Goal: Information Seeking & Learning: Learn about a topic

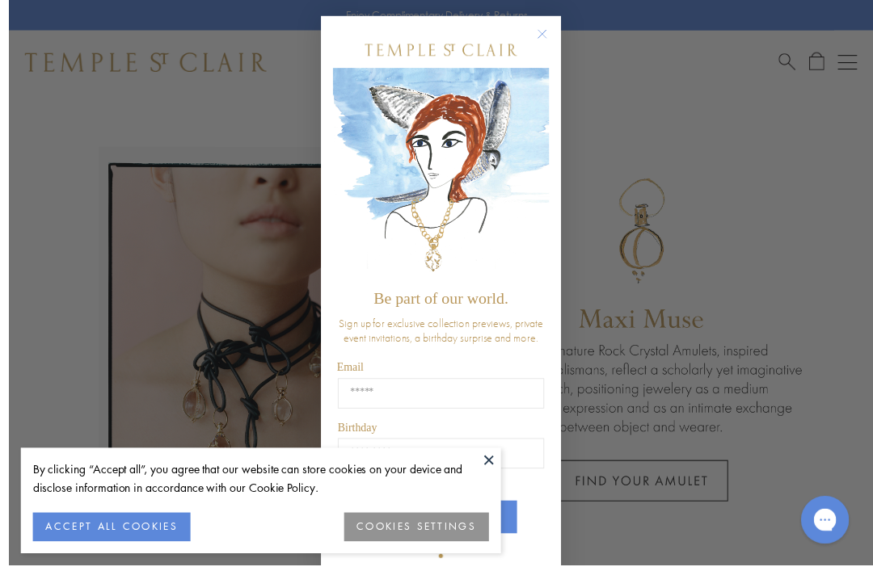
scroll to position [33, 0]
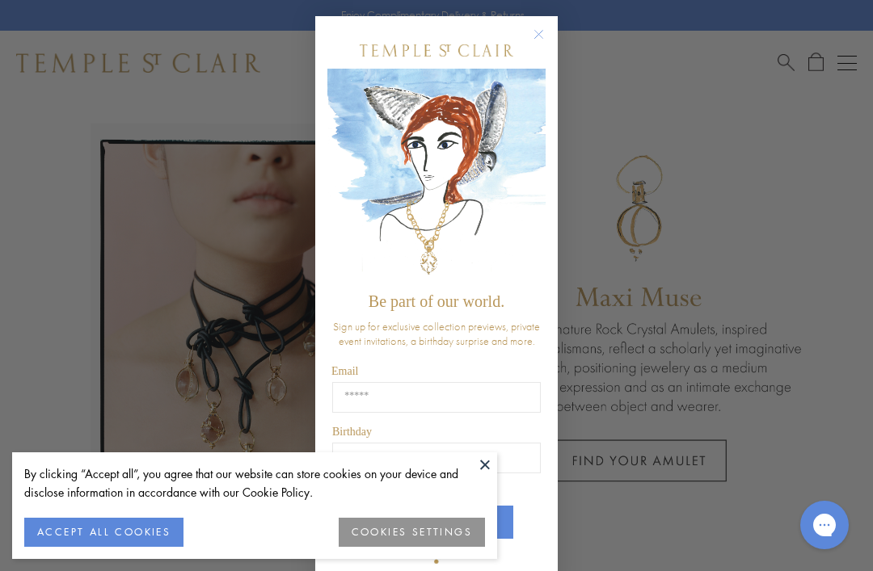
click at [541, 39] on icon "Close dialog" at bounding box center [539, 35] width 8 height 8
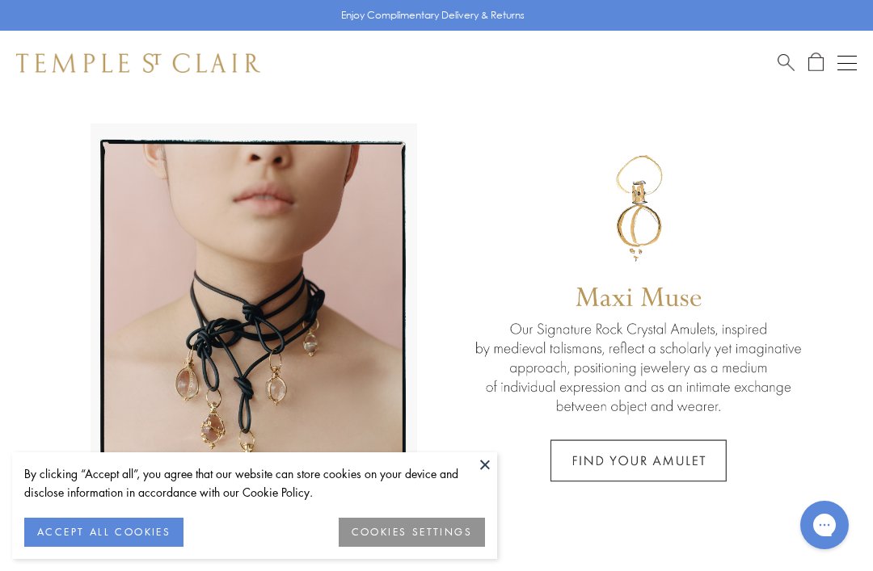
click at [83, 547] on button "ACCEPT ALL COOKIES" at bounding box center [103, 532] width 159 height 29
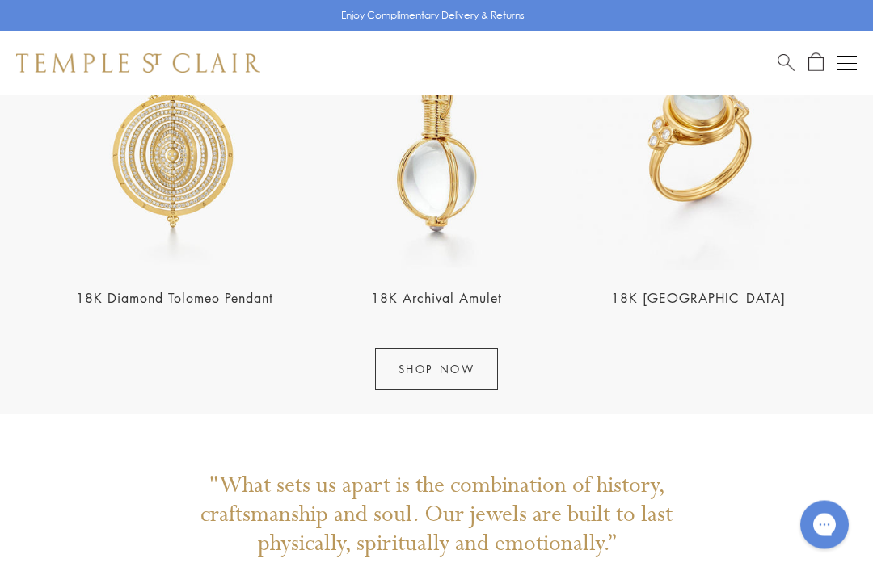
scroll to position [1711, 0]
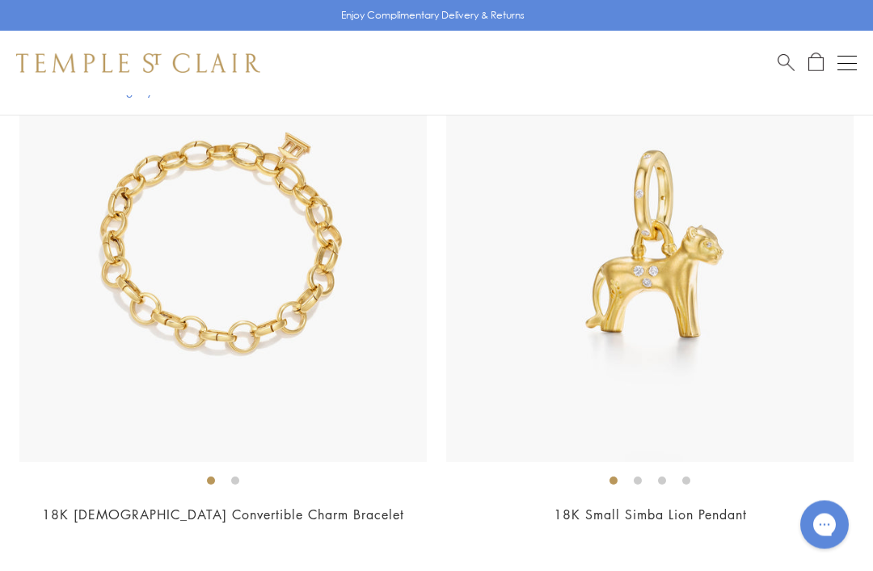
scroll to position [1307, 0]
click at [228, 457] on img at bounding box center [222, 258] width 407 height 407
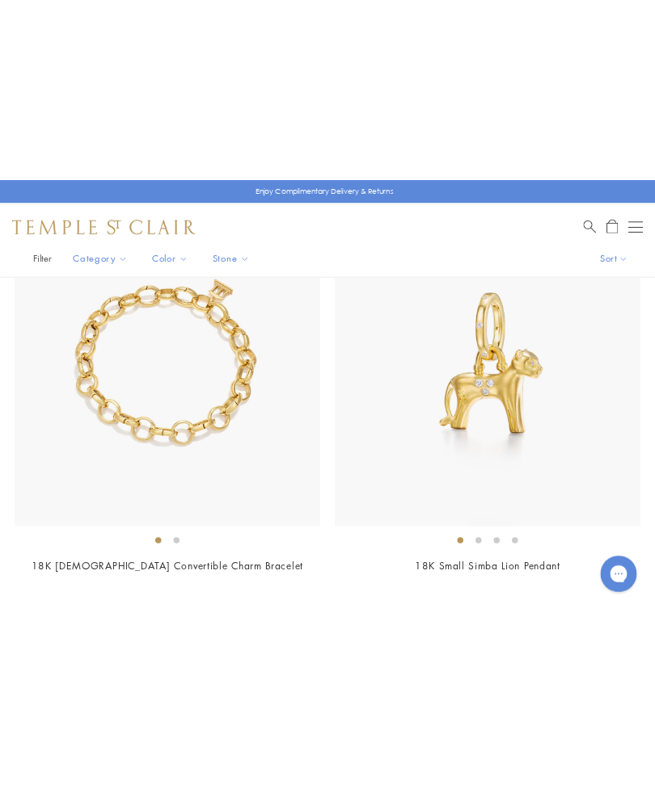
scroll to position [0, 0]
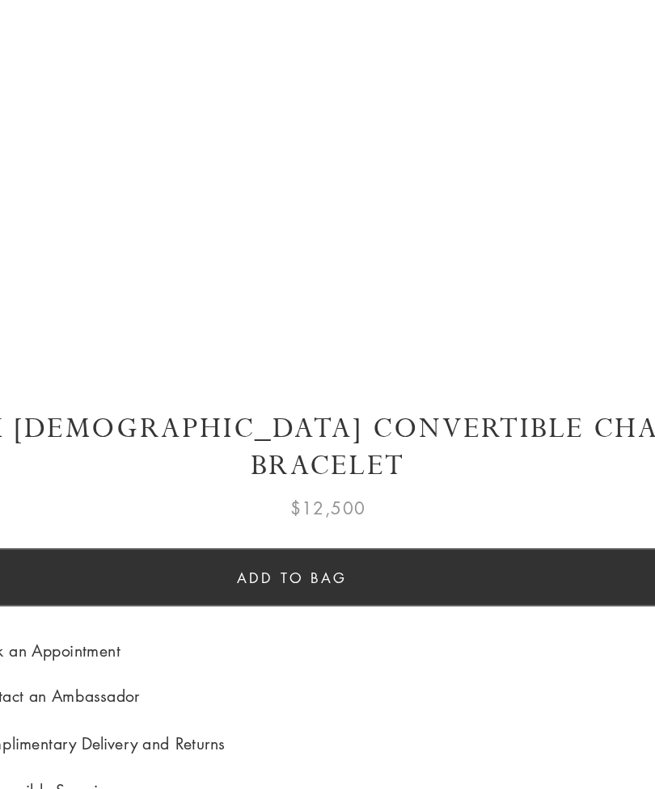
scroll to position [478, 0]
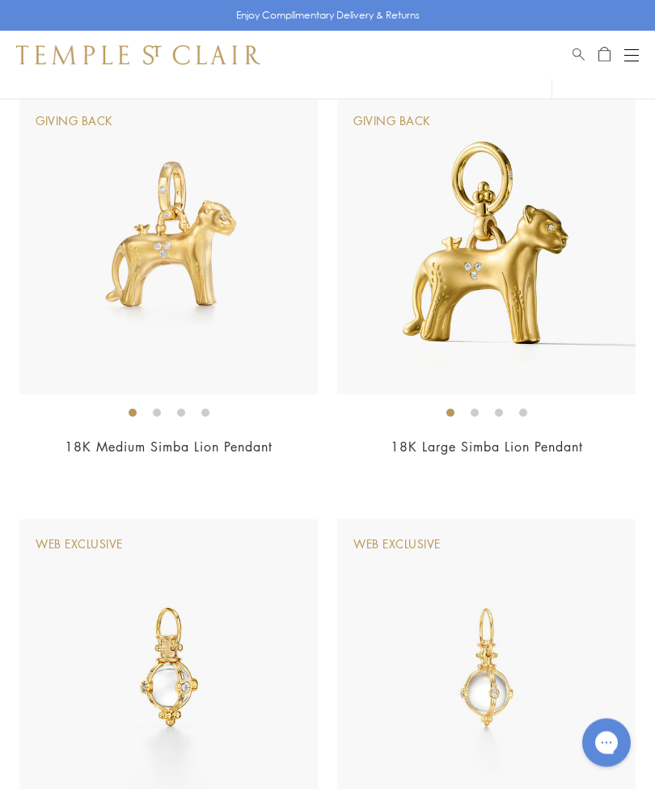
scroll to position [1473, 0]
click at [407, 402] on ol at bounding box center [486, 412] width 298 height 20
click at [69, 402] on ol at bounding box center [168, 412] width 298 height 20
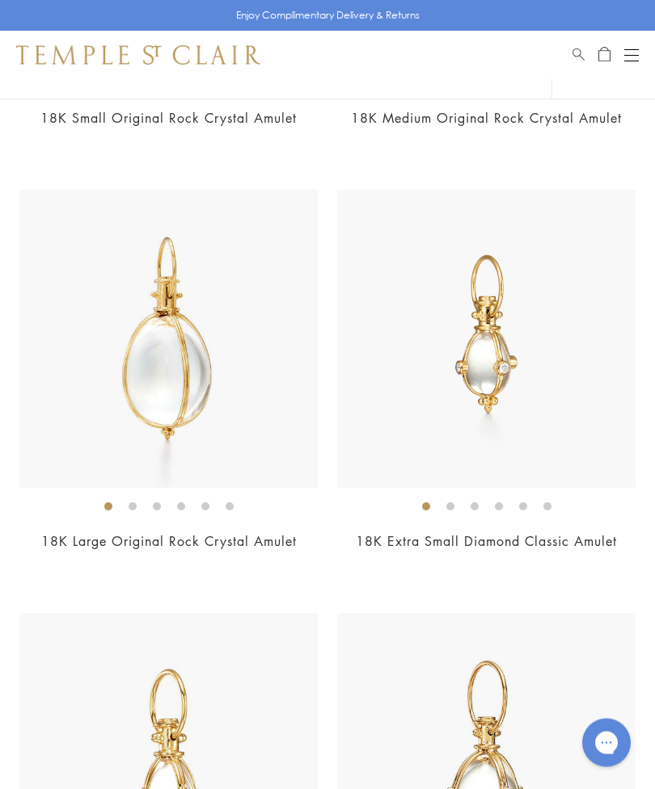
scroll to position [3539, 0]
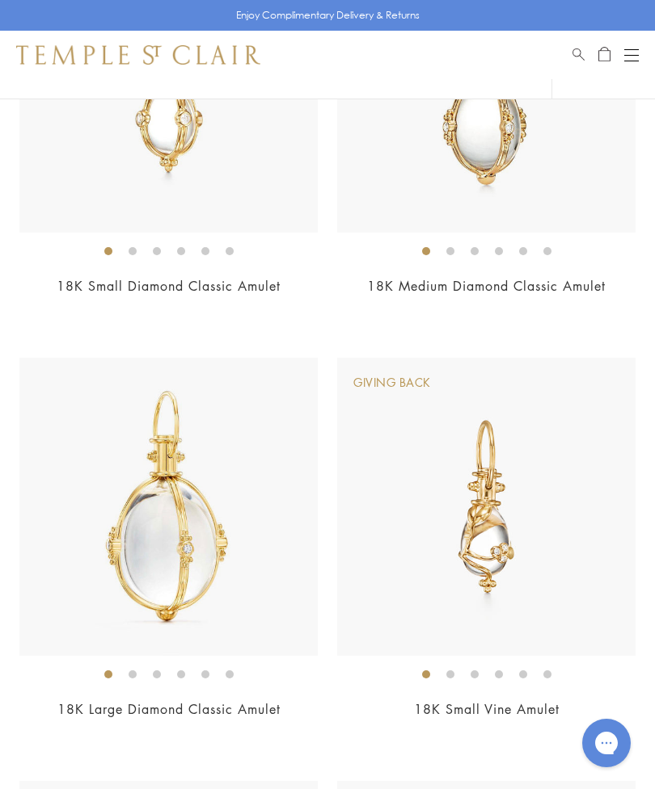
click at [412, 722] on div "$2,950" at bounding box center [486, 731] width 298 height 19
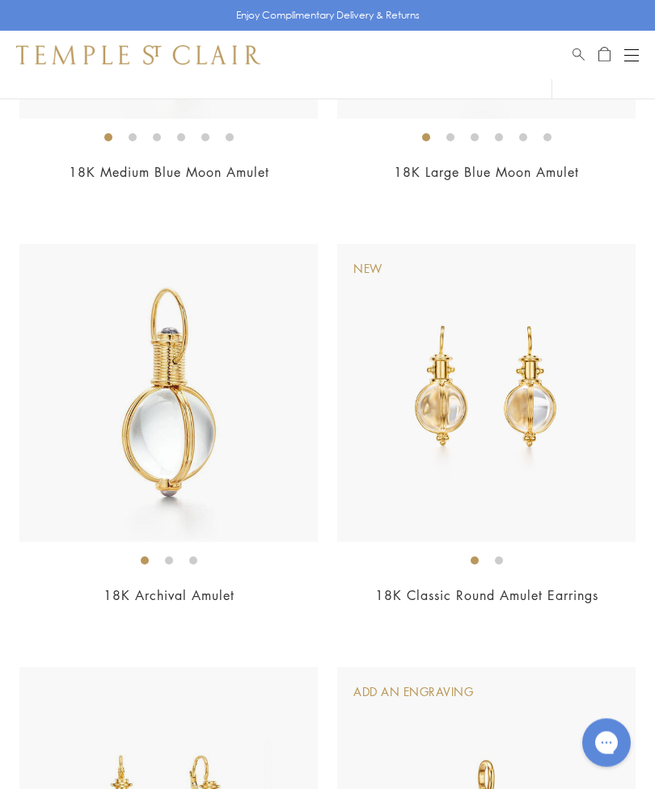
scroll to position [6001, 0]
click at [415, 498] on img at bounding box center [486, 393] width 298 height 298
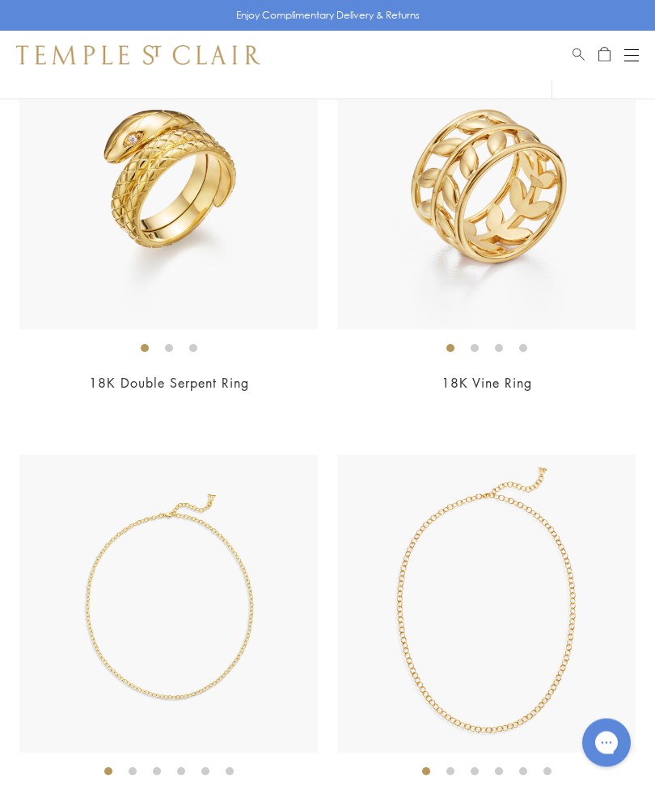
scroll to position [13429, 0]
click at [584, 396] on div "$3,700" at bounding box center [486, 405] width 298 height 19
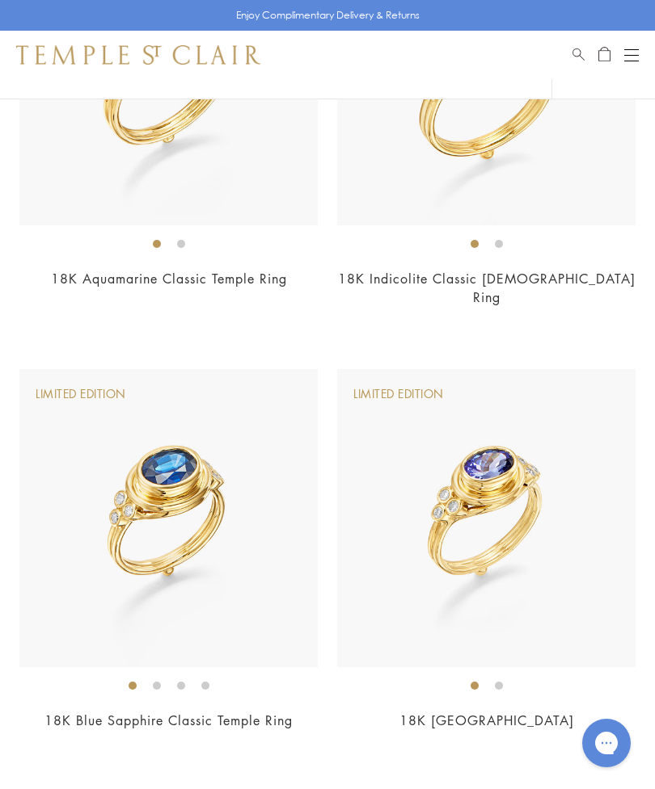
scroll to position [15224, 0]
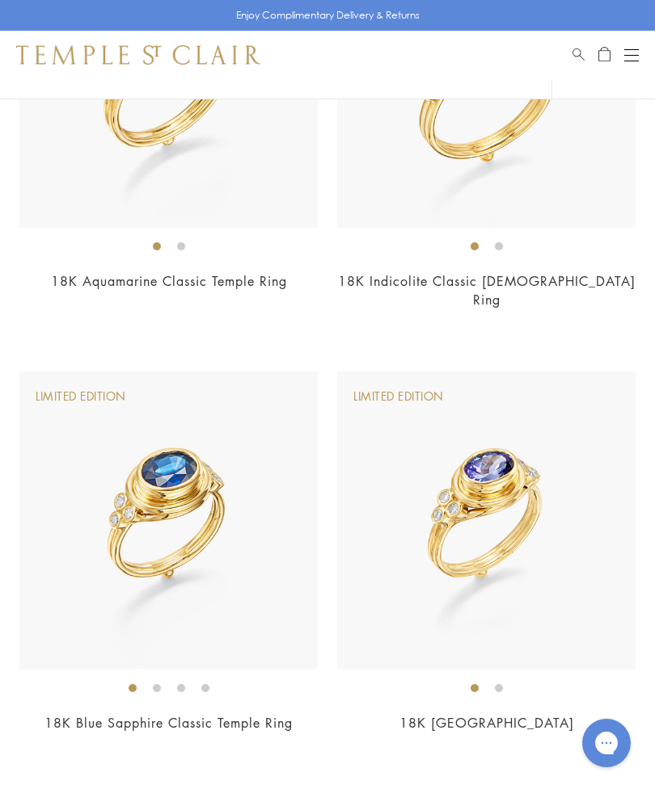
click at [46, 423] on img at bounding box center [168, 521] width 298 height 298
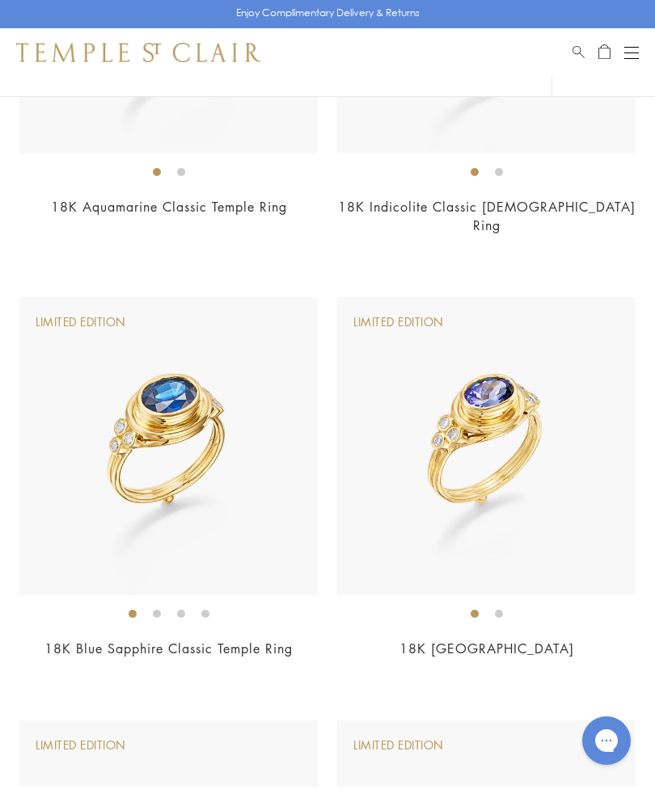
scroll to position [15276, 0]
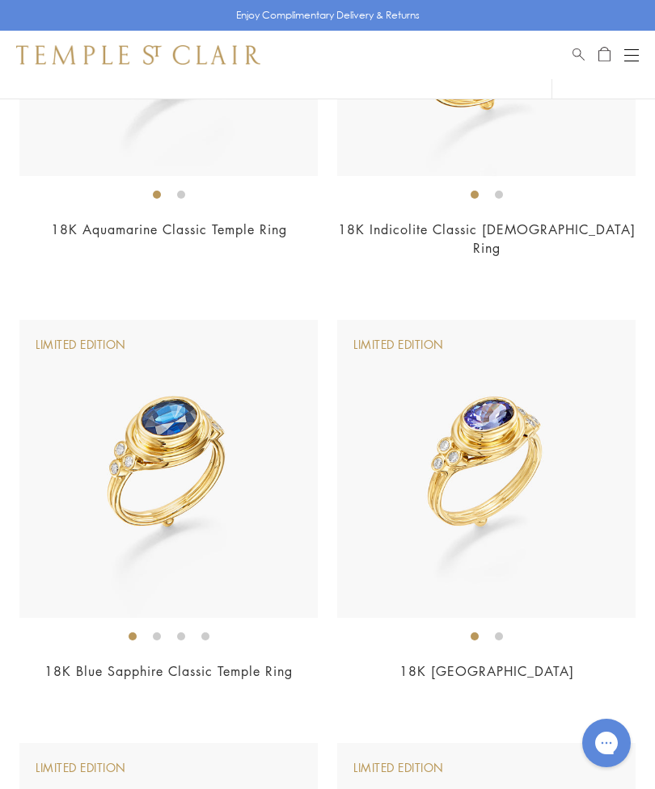
click at [565, 663] on link "18K Tanzanite Temple Ring" at bounding box center [486, 672] width 175 height 18
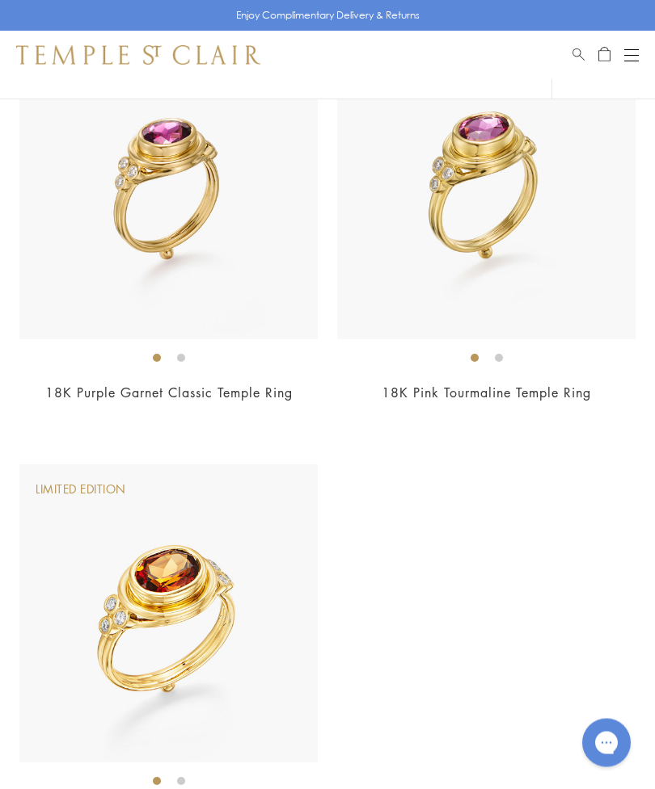
scroll to position [15985, 0]
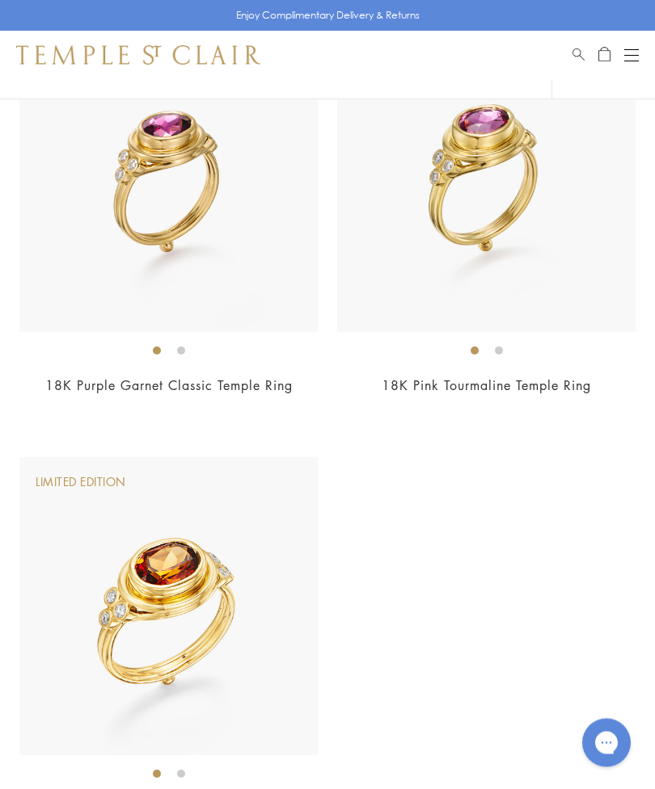
click at [105, 764] on ol at bounding box center [168, 774] width 298 height 20
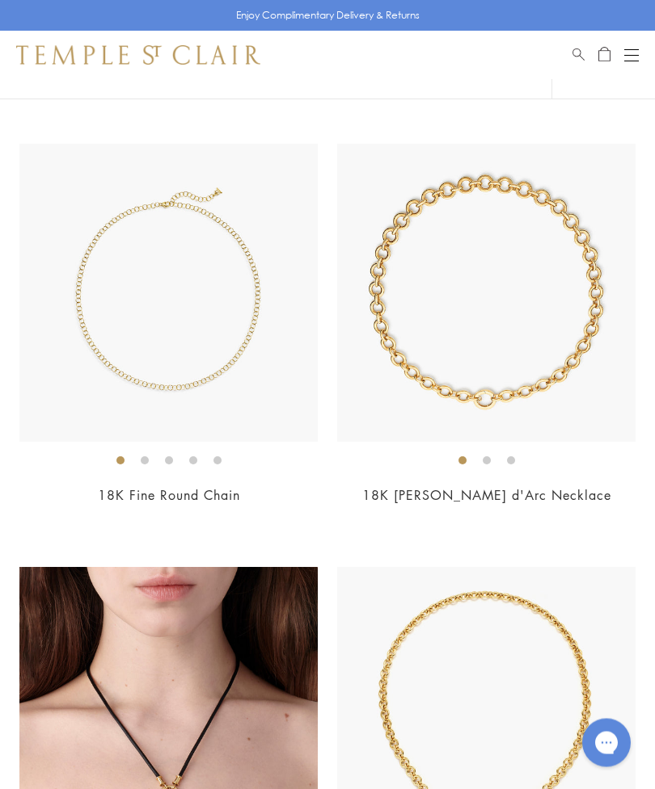
scroll to position [14140, 0]
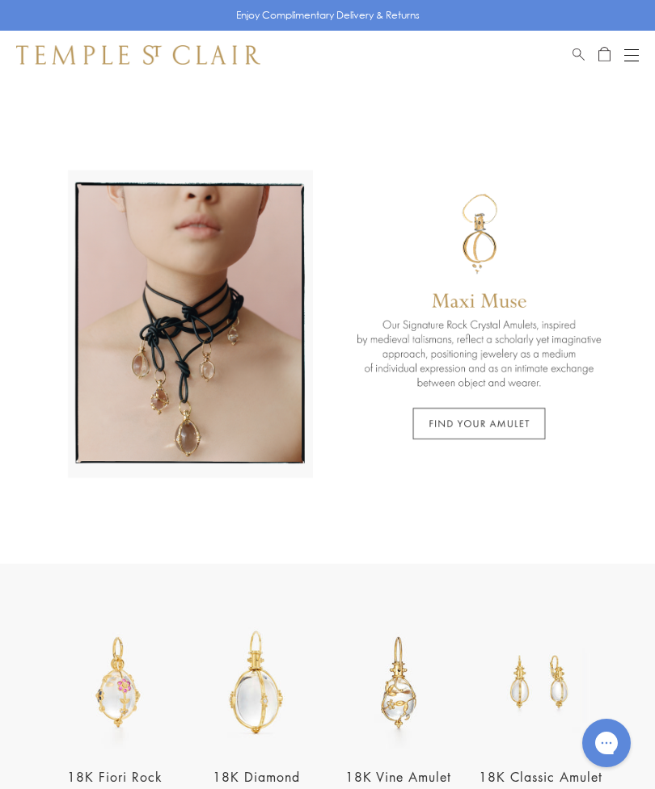
click at [636, 61] on button "Open navigation" at bounding box center [631, 54] width 15 height 19
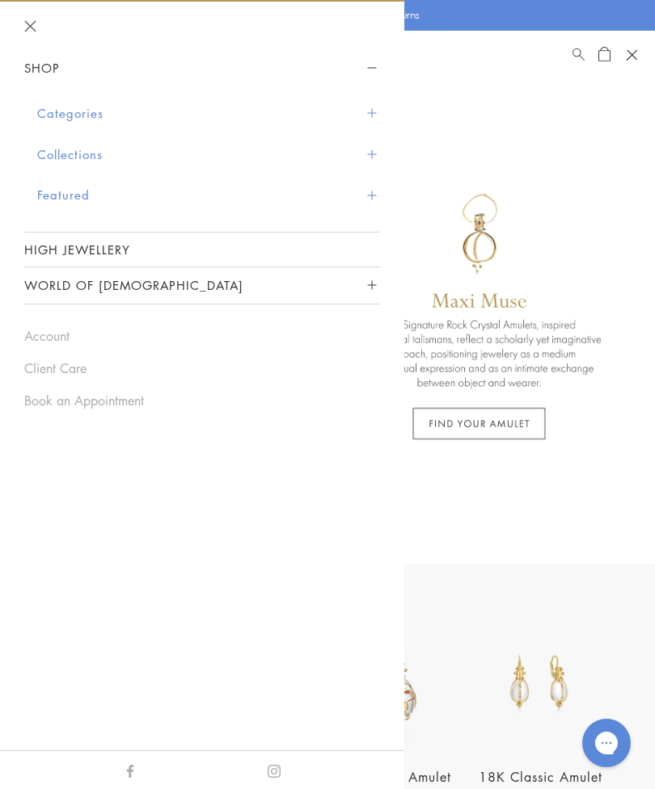
click at [72, 243] on link "High Jewellery" at bounding box center [202, 250] width 356 height 34
click at [57, 194] on button "Featured" at bounding box center [208, 195] width 343 height 41
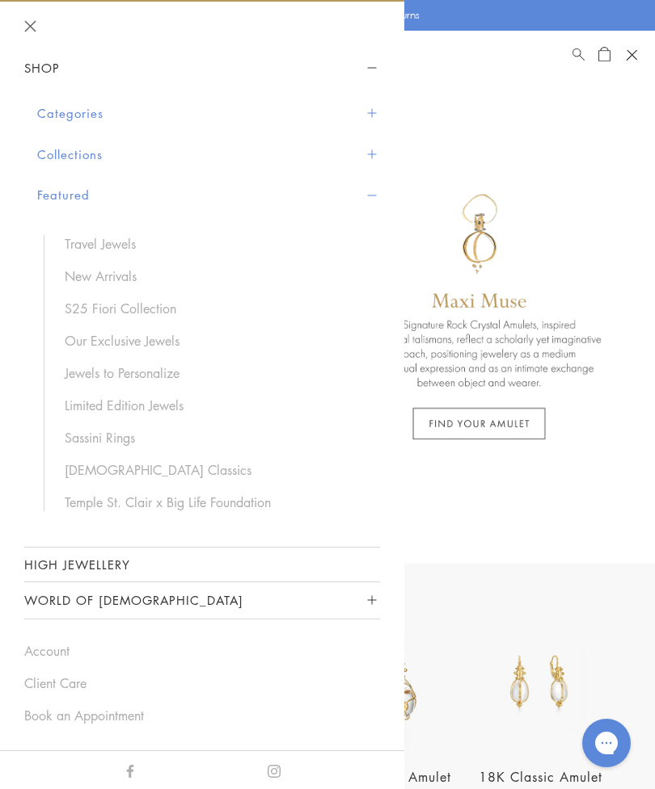
click at [90, 241] on link "Travel Jewels" at bounding box center [214, 244] width 299 height 18
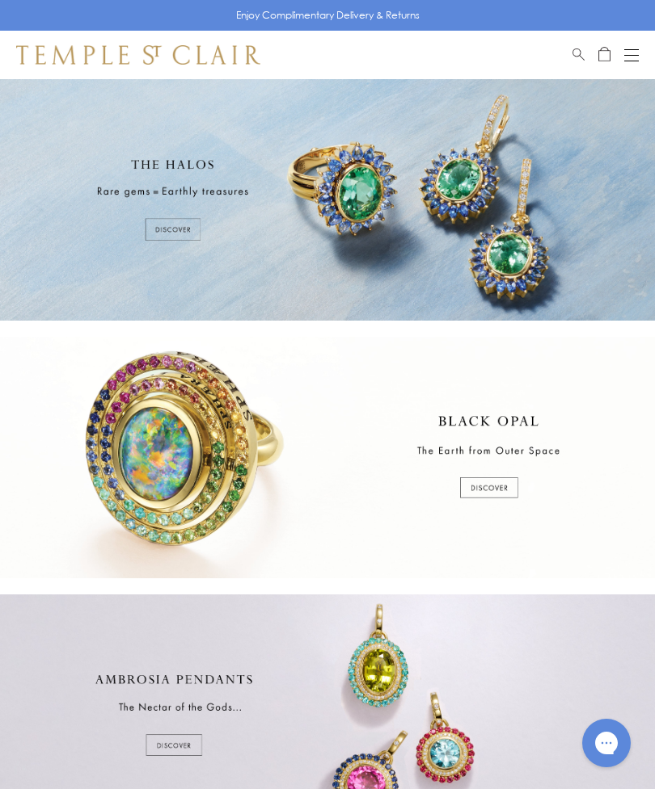
click at [172, 228] on div at bounding box center [327, 200] width 655 height 242
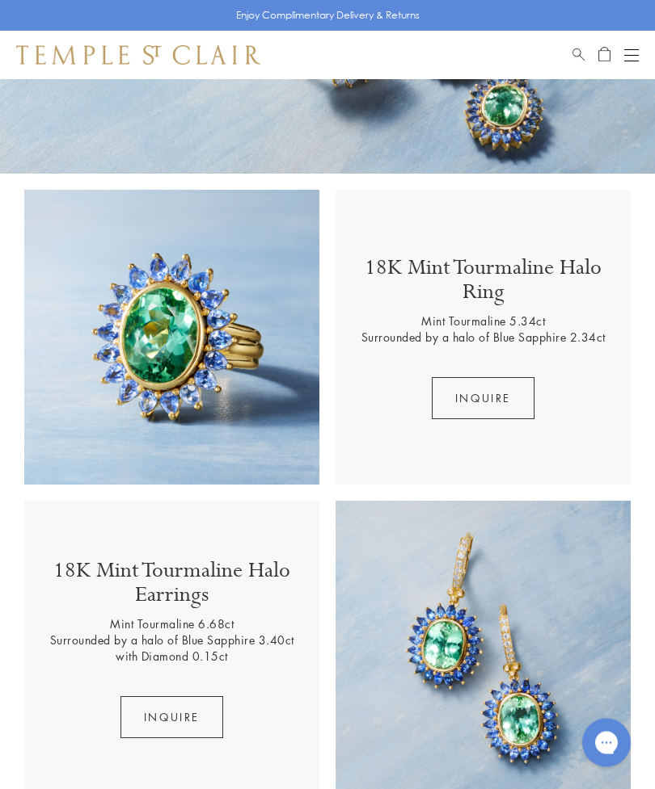
scroll to position [137, 0]
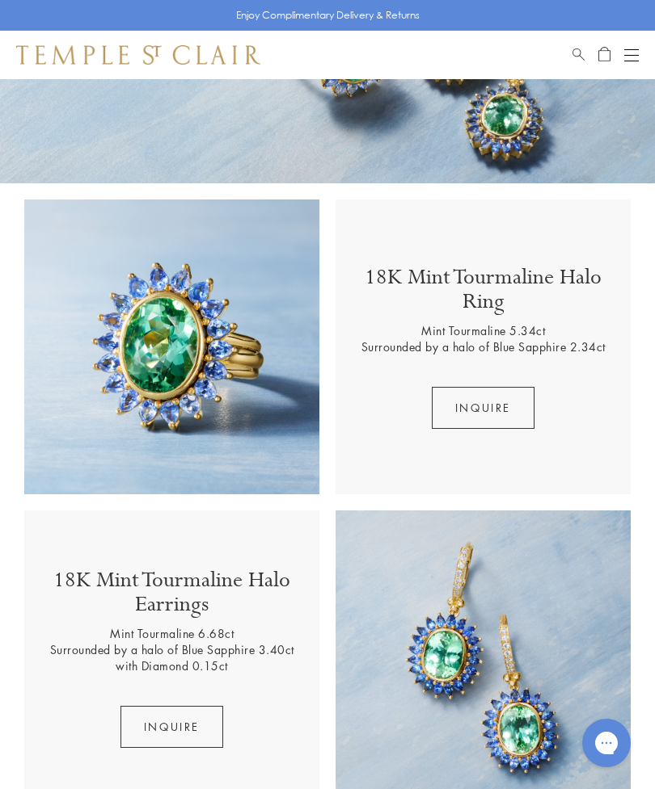
click at [478, 412] on button "Inquire" at bounding box center [482, 408] width 103 height 42
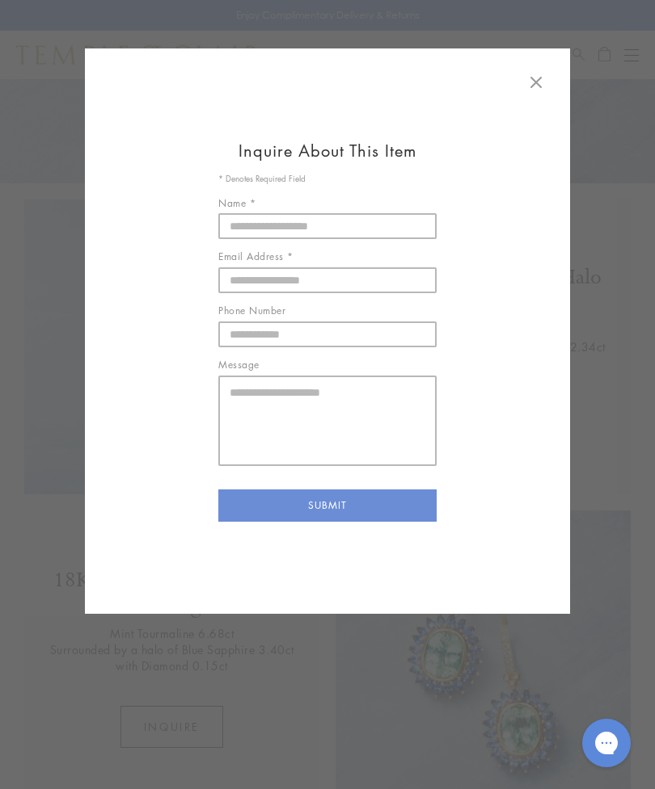
click at [546, 73] on button at bounding box center [536, 83] width 36 height 37
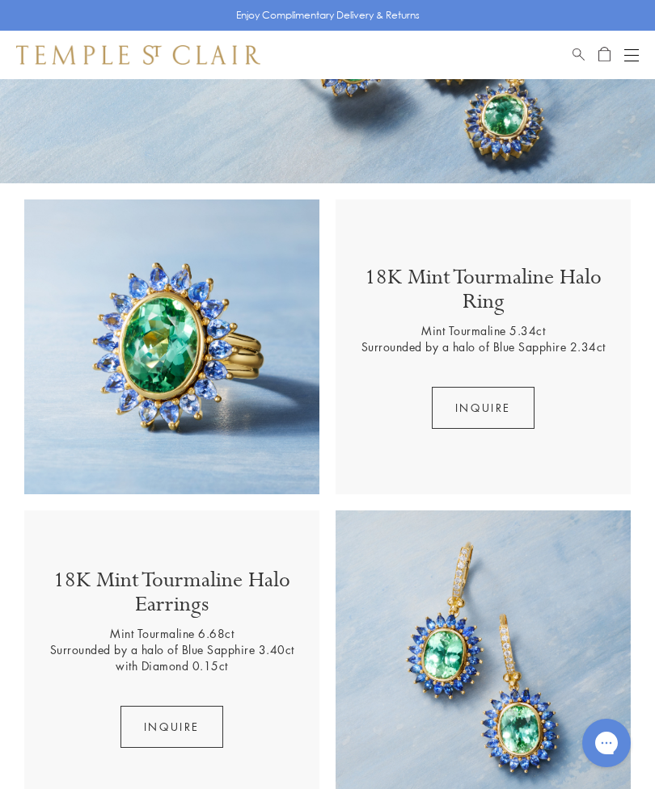
click at [506, 409] on button "Inquire" at bounding box center [482, 408] width 103 height 42
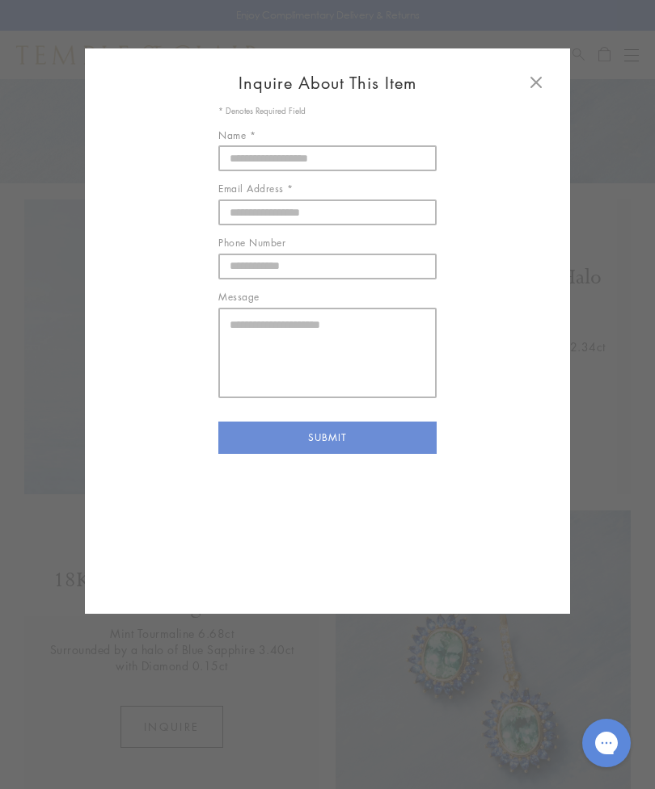
click at [544, 78] on icon at bounding box center [535, 82] width 19 height 19
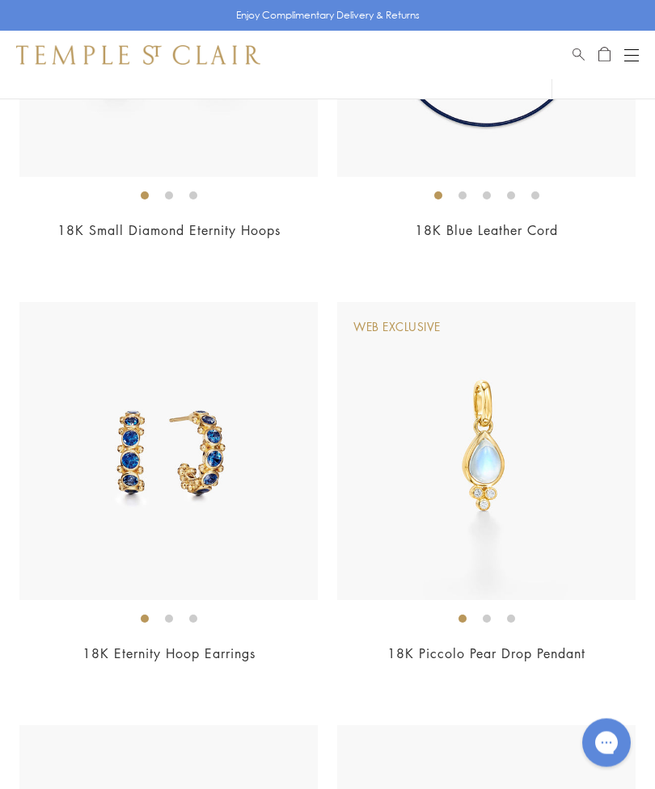
scroll to position [7232, 0]
click at [570, 570] on img at bounding box center [486, 450] width 298 height 298
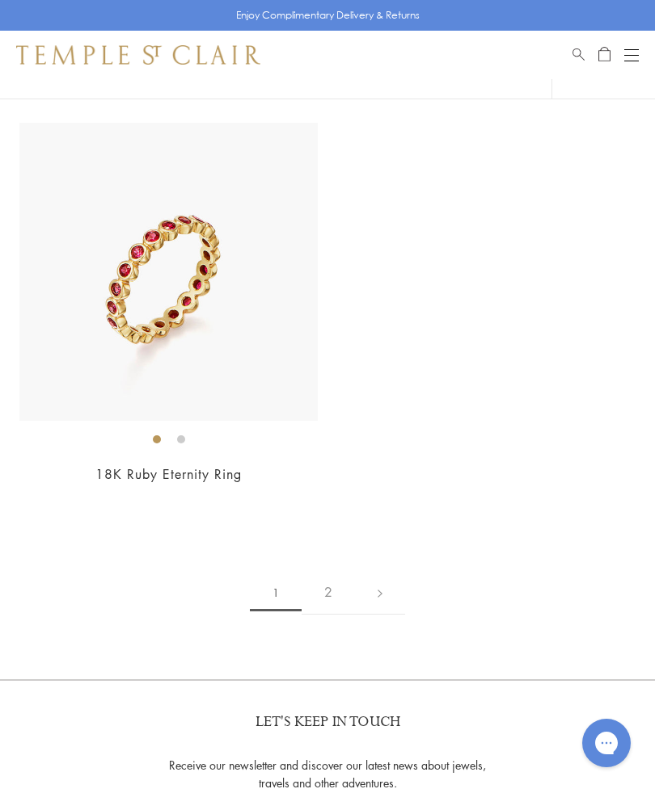
scroll to position [13337, 0]
click at [322, 571] on link "2" at bounding box center [327, 593] width 53 height 44
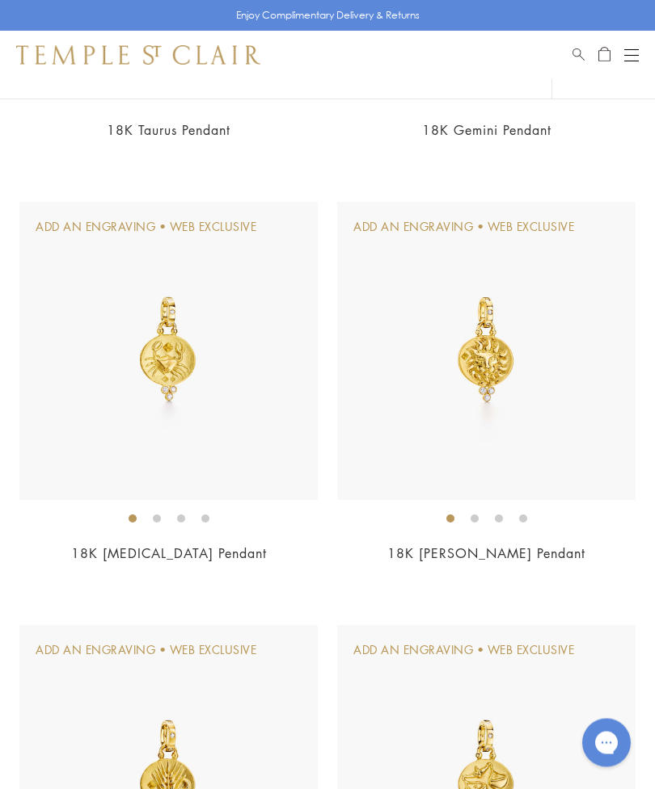
scroll to position [3888, 0]
click at [121, 519] on ol at bounding box center [168, 518] width 298 height 20
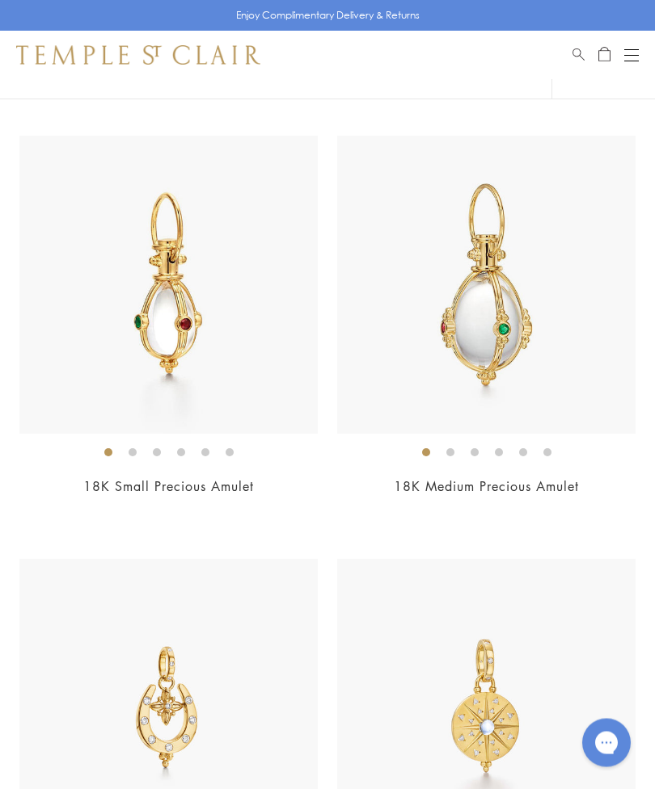
scroll to position [632, 0]
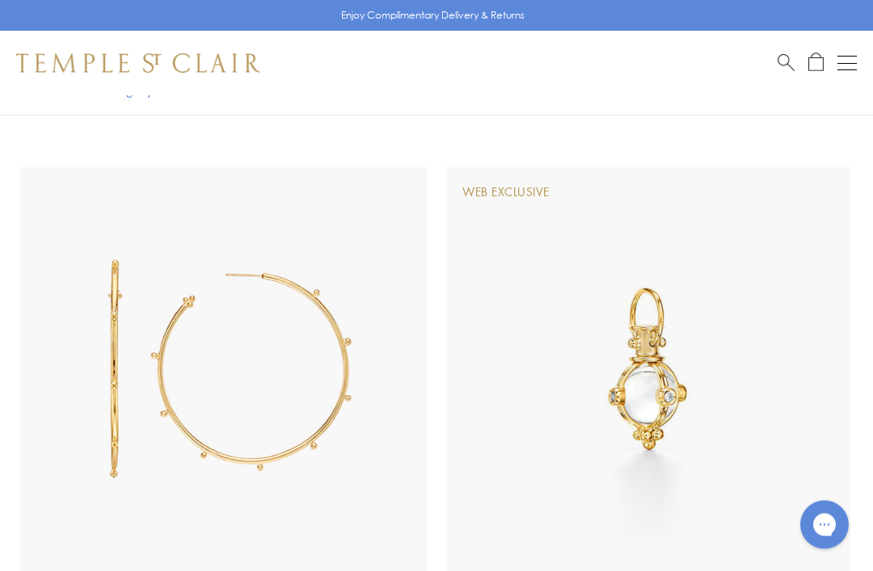
scroll to position [1727, 0]
